Goal: Task Accomplishment & Management: Manage account settings

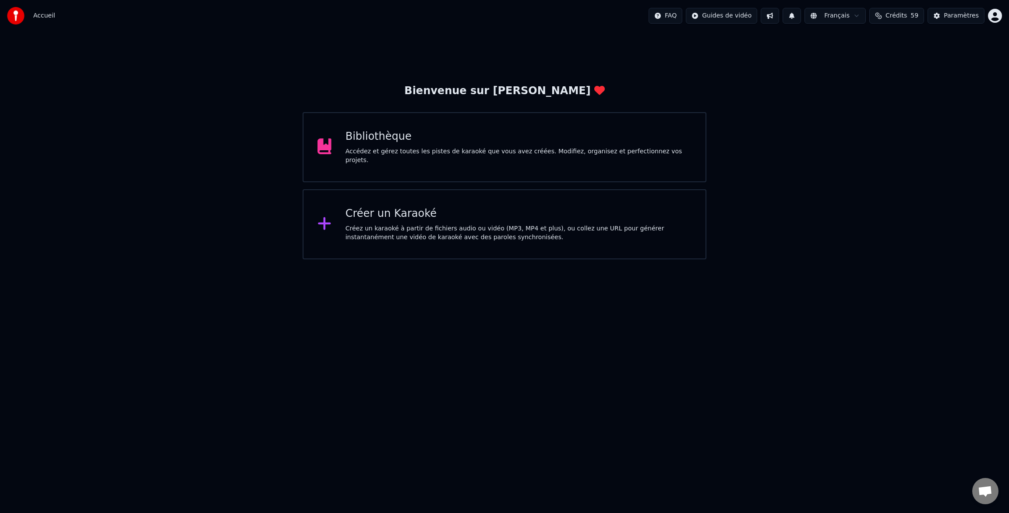
click at [997, 14] on html "Accueil FAQ Guides de vidéo Français Crédits 59 Paramètres Bienvenue sur Youka …" at bounding box center [504, 129] width 1009 height 259
click at [935, 52] on span "Facturation" at bounding box center [941, 56] width 35 height 9
click at [399, 150] on div "Bibliothèque Accédez et gérez toutes les pistes de karaoké que vous avez créées…" at bounding box center [519, 147] width 346 height 35
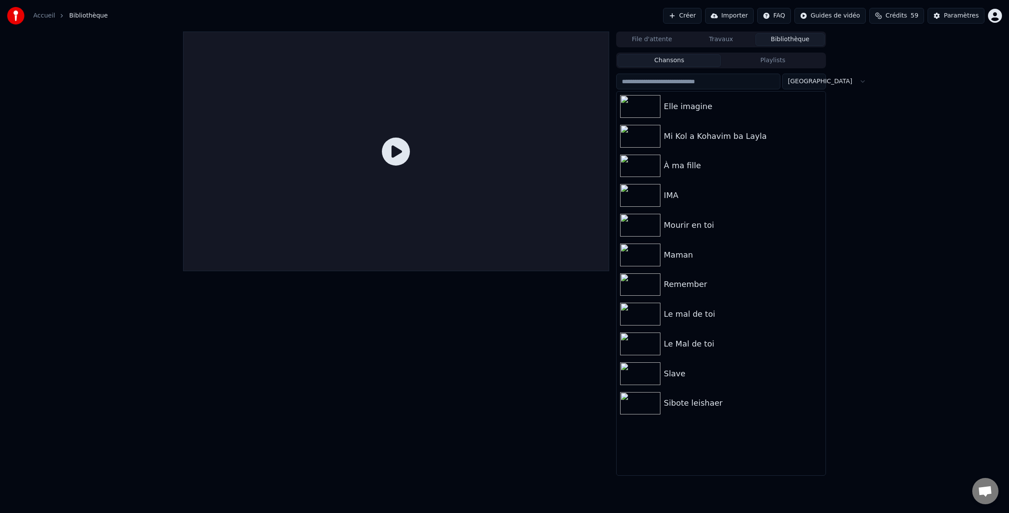
click at [882, 18] on button "Crédits 59" at bounding box center [896, 16] width 55 height 16
click at [853, 43] on th "Recharger" at bounding box center [854, 42] width 39 height 18
click at [879, 42] on th "Restant" at bounding box center [888, 42] width 30 height 18
click at [935, 43] on th "Expiration (jours)" at bounding box center [933, 42] width 60 height 18
click at [843, 14] on html "Accueil Bibliothèque Créer Importer FAQ Guides de vidéo Crédits 59 Paramètres F…" at bounding box center [504, 256] width 1009 height 513
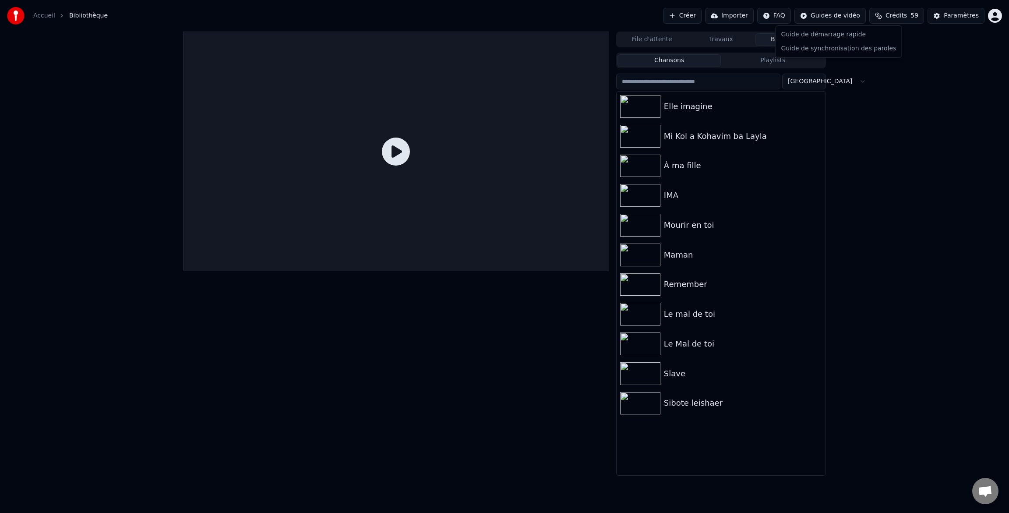
click at [960, 14] on html "Accueil Bibliothèque Créer Importer FAQ Guides de vidéo Crédits 59 Paramètres F…" at bounding box center [504, 256] width 1009 height 513
click at [882, 15] on button "Crédits 59" at bounding box center [896, 16] width 55 height 16
click at [860, 58] on td "250" at bounding box center [854, 58] width 39 height 16
click at [857, 58] on td "250" at bounding box center [854, 58] width 39 height 16
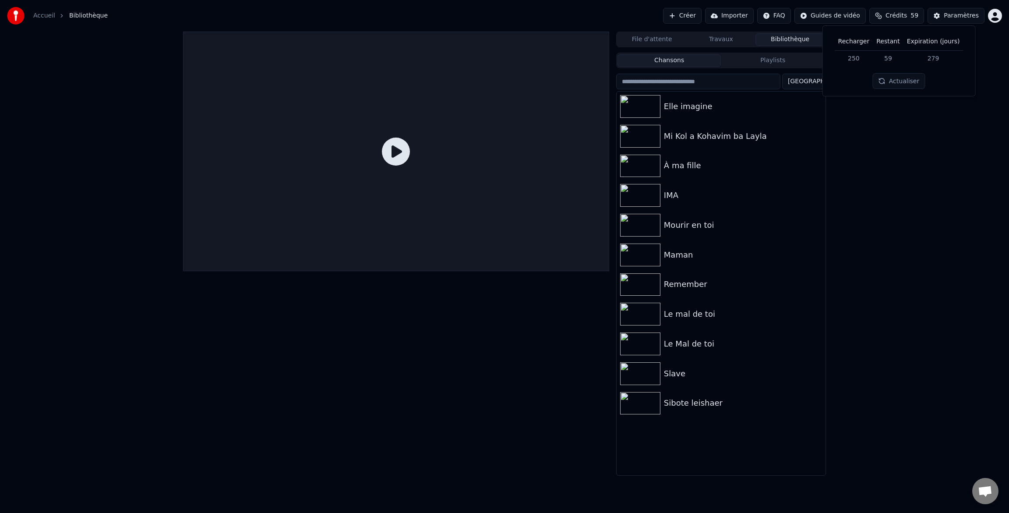
click at [896, 58] on td "59" at bounding box center [888, 58] width 30 height 16
click at [893, 60] on td "59" at bounding box center [888, 58] width 30 height 16
click at [896, 82] on button "Actualiser" at bounding box center [899, 81] width 52 height 16
click at [994, 16] on html "Accueil Bibliothèque Créer Importer FAQ Guides de vidéo Crédits 59 Paramètres F…" at bounding box center [504, 256] width 1009 height 513
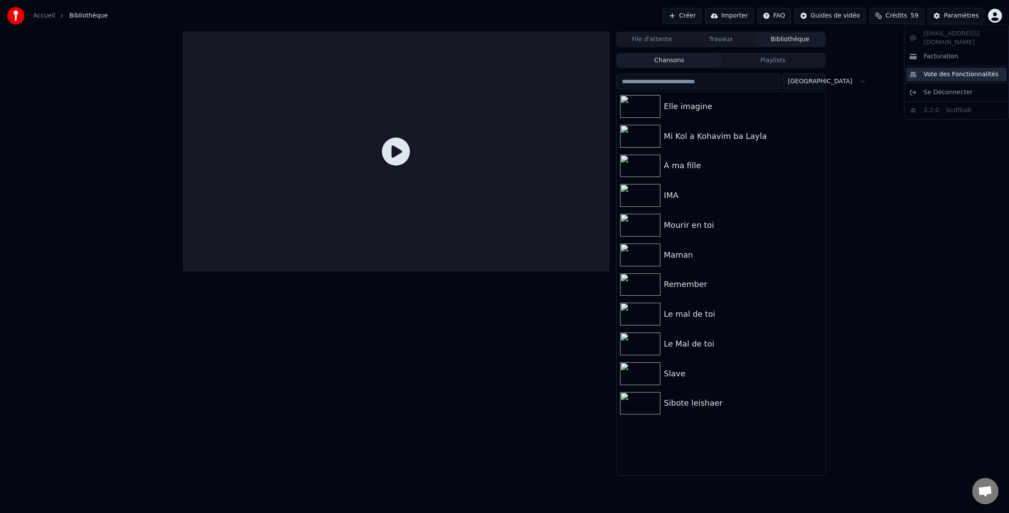
click at [970, 70] on span "Vote des Fonctionnalités" at bounding box center [961, 74] width 75 height 9
